Goal: Find specific page/section: Find specific page/section

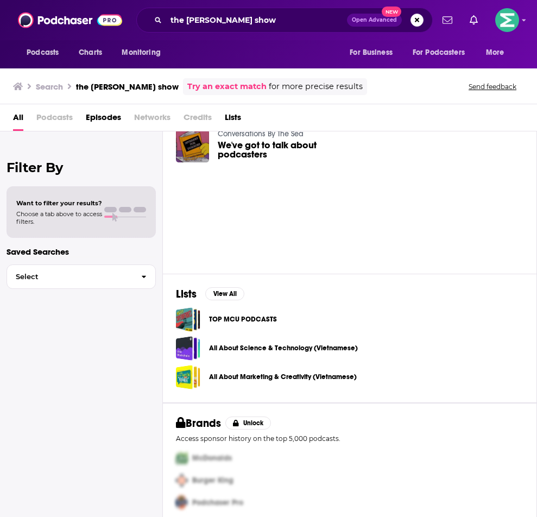
scroll to position [42, 0]
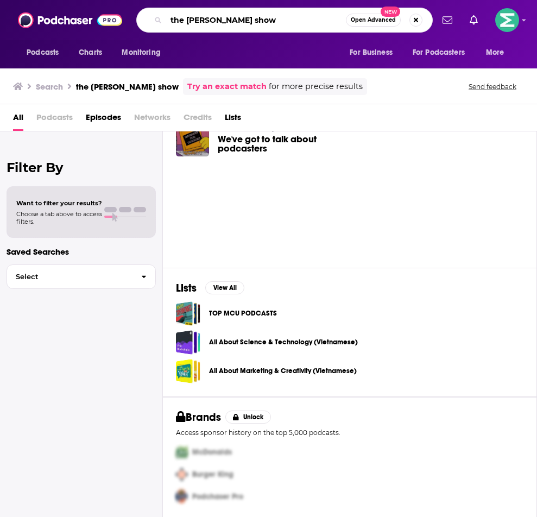
click at [224, 22] on input "the [PERSON_NAME] show" at bounding box center [256, 19] width 180 height 17
type input "the [PERSON_NAME] show"
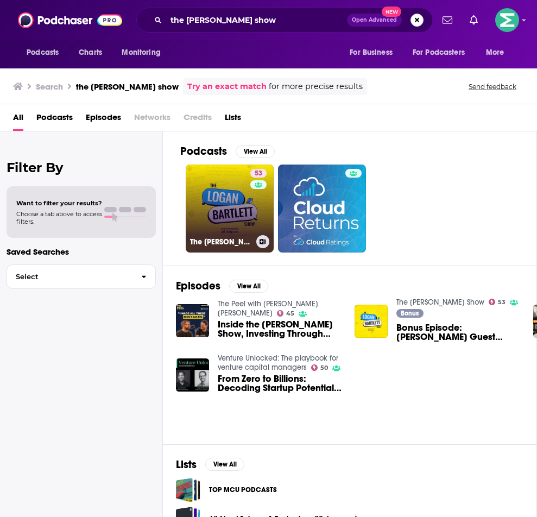
click at [234, 224] on link "53 The [PERSON_NAME] Show" at bounding box center [230, 209] width 88 height 88
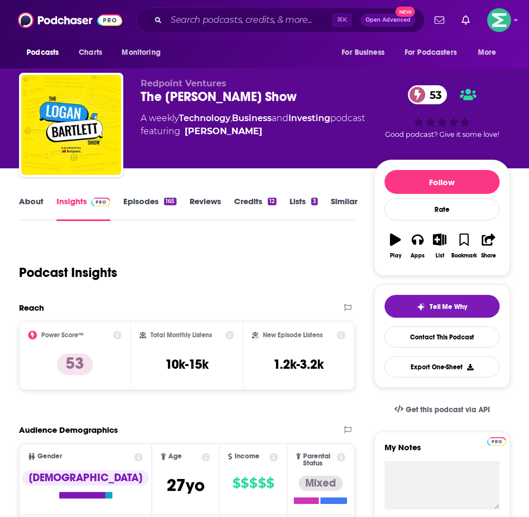
scroll to position [241, 0]
